Goal: Contribute content

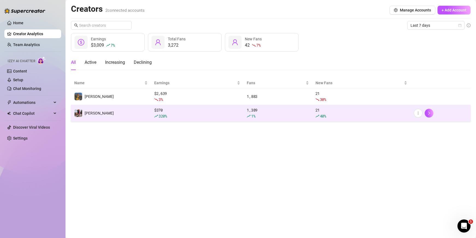
click at [122, 111] on td "[PERSON_NAME]" at bounding box center [111, 113] width 80 height 17
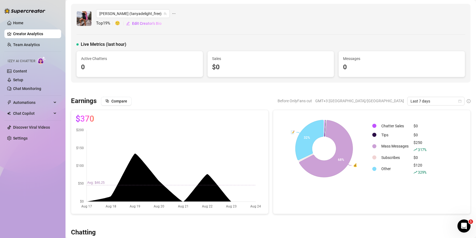
click at [28, 65] on div "Izzy AI Chatter" at bounding box center [32, 60] width 58 height 12
click at [27, 69] on link "Content" at bounding box center [20, 71] width 14 height 4
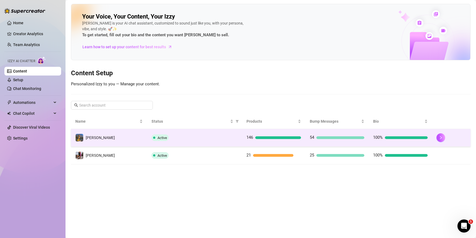
click at [117, 138] on td "[PERSON_NAME]" at bounding box center [109, 138] width 76 height 18
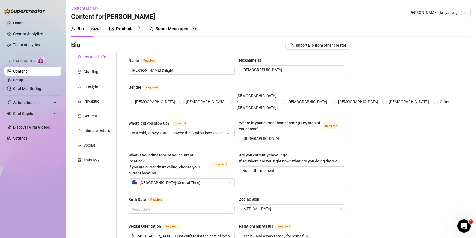
radio input "true"
type input "[DATE]"
click at [129, 30] on div "Products" at bounding box center [124, 29] width 17 height 7
